Goal: Navigation & Orientation: Find specific page/section

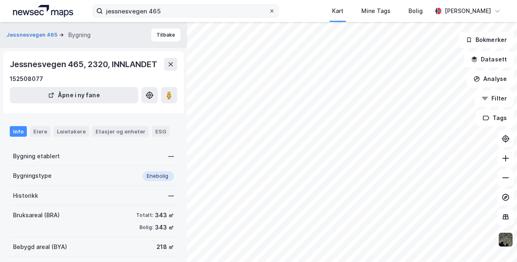
click at [270, 12] on icon at bounding box center [272, 11] width 5 height 5
click at [268, 12] on input "jessnesvegen 465" at bounding box center [185, 11] width 165 height 12
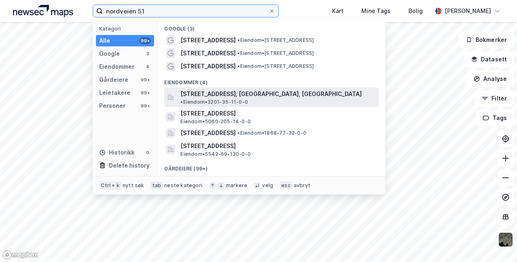
type input "nordveien 51"
click at [228, 93] on span "[STREET_ADDRESS], [GEOGRAPHIC_DATA], [GEOGRAPHIC_DATA]" at bounding box center [270, 94] width 181 height 10
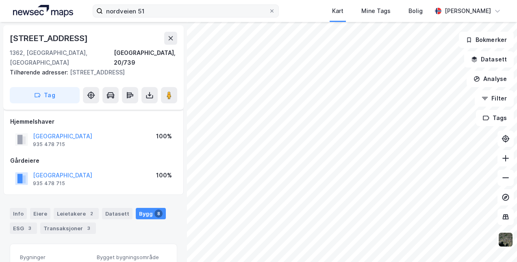
scroll to position [53, 0]
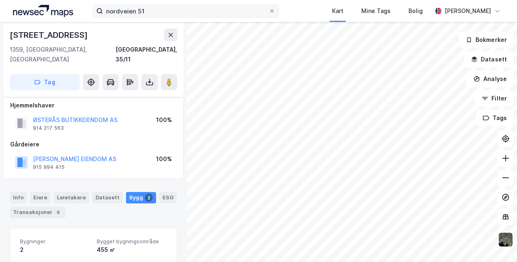
scroll to position [5, 0]
